Goal: Task Accomplishment & Management: Manage account settings

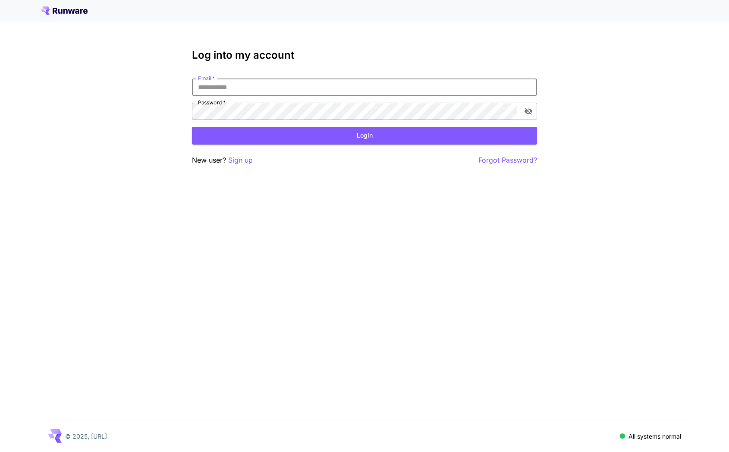
click at [268, 82] on input "Email   *" at bounding box center [364, 87] width 345 height 17
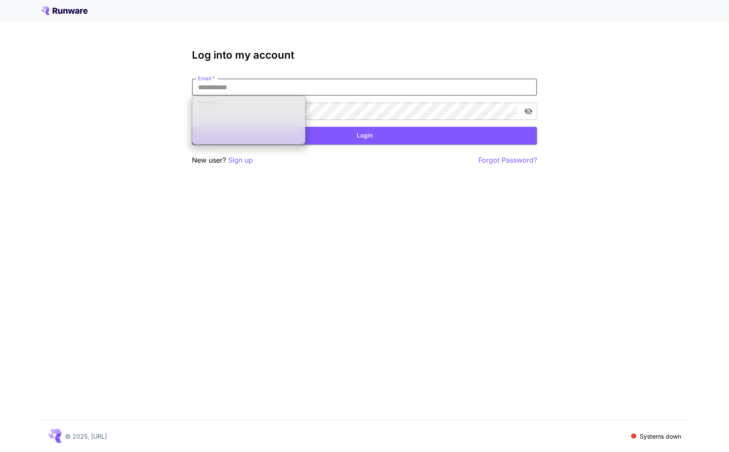
type input "**********"
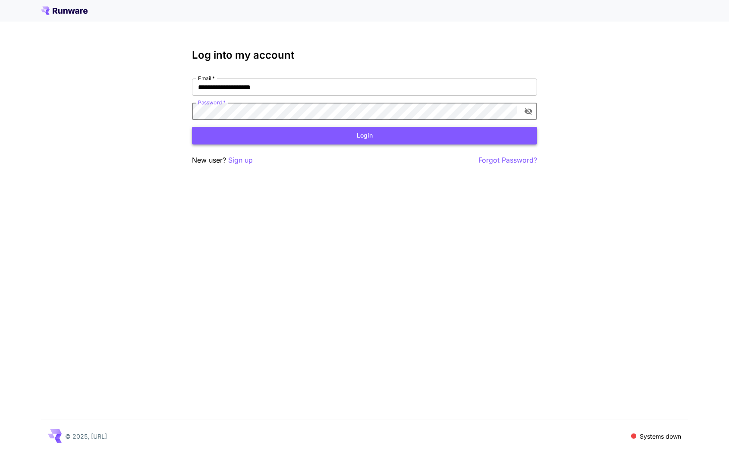
click at [261, 142] on button "Login" at bounding box center [364, 136] width 345 height 18
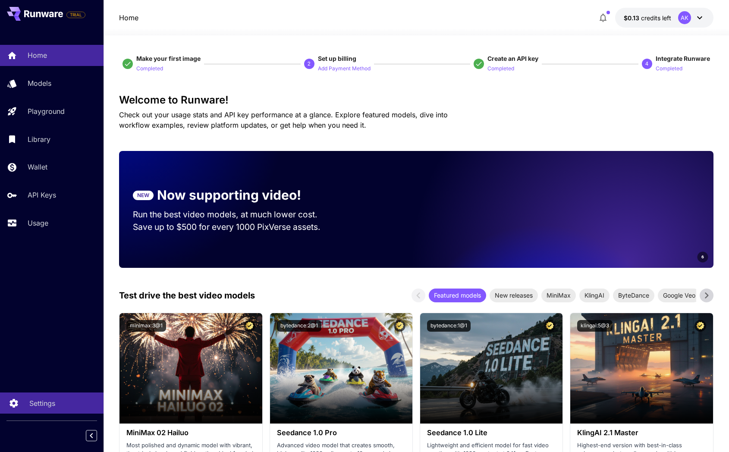
click at [39, 399] on p "Settings" at bounding box center [42, 403] width 26 height 10
